Goal: Task Accomplishment & Management: Use online tool/utility

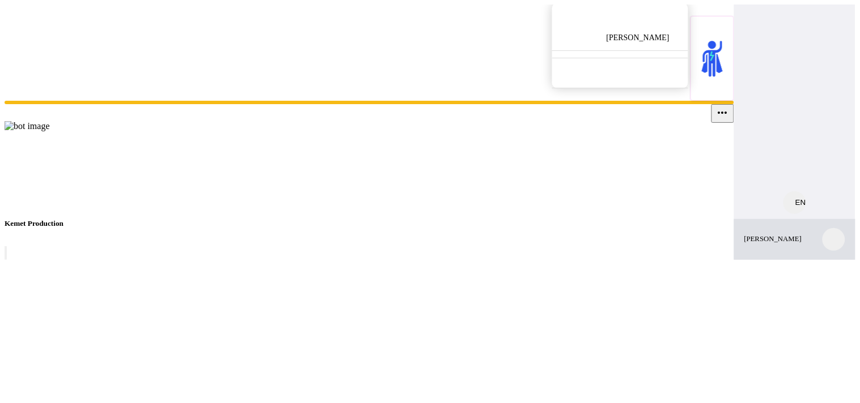
click at [50, 131] on img at bounding box center [27, 126] width 45 height 10
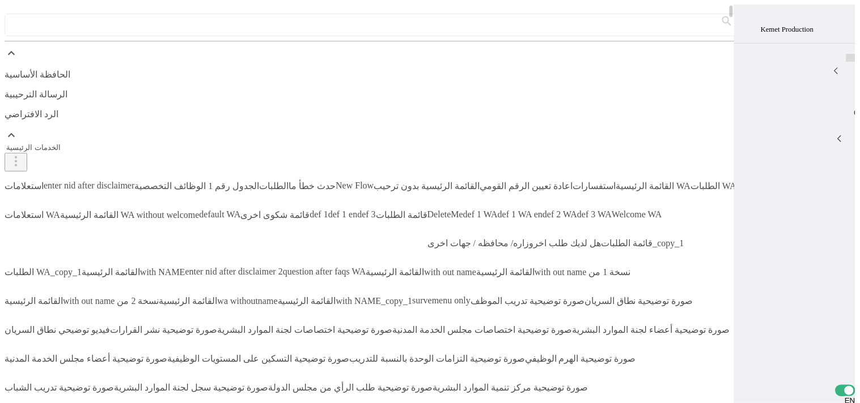
select select "2"
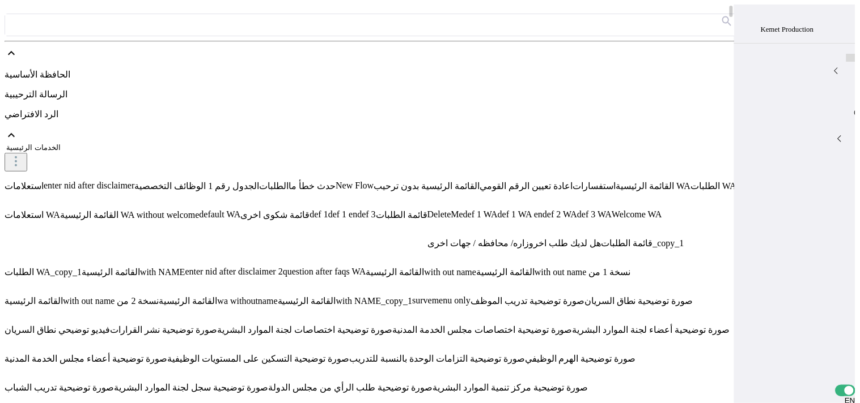
click at [846, 110] on app-navbar-tooltip at bounding box center [846, 107] width 0 height 8
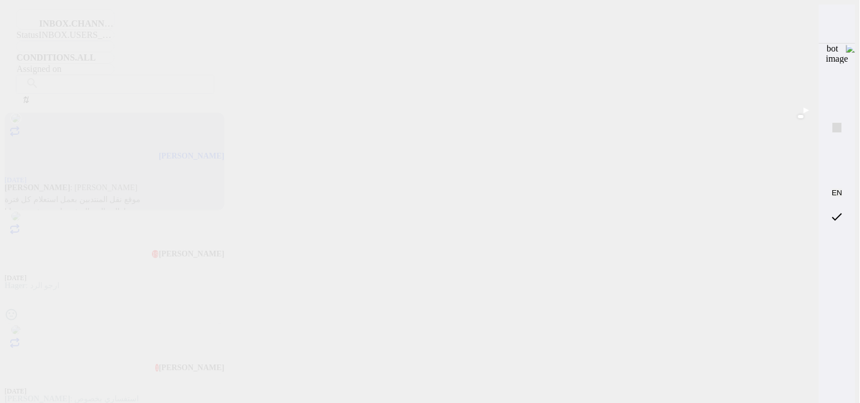
click at [832, 110] on use at bounding box center [832, 110] width 0 height 0
